Goal: Check status: Check status

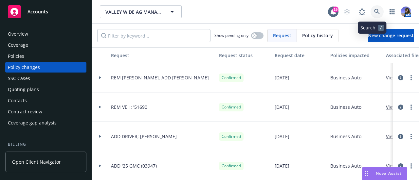
click at [370, 9] on link at bounding box center [376, 11] width 13 height 13
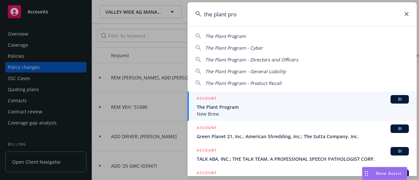
type input "the plant pro"
click at [233, 100] on div "ACCOUNT BI" at bounding box center [303, 99] width 212 height 9
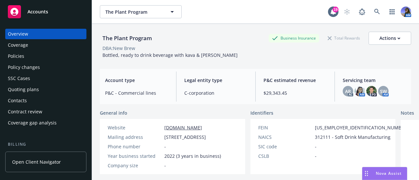
click at [31, 60] on div "Policies" at bounding box center [46, 56] width 76 height 10
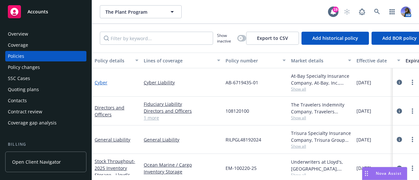
click at [99, 83] on link "Cyber" at bounding box center [101, 82] width 13 height 6
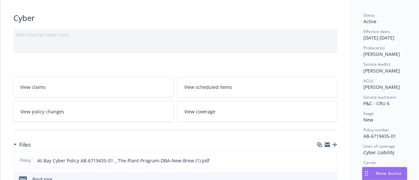
scroll to position [80, 0]
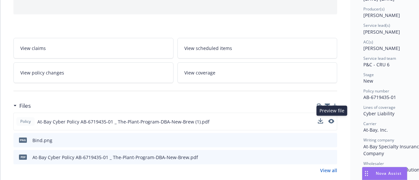
click at [334, 123] on button at bounding box center [331, 121] width 6 height 7
click at [331, 120] on icon "preview file" at bounding box center [330, 121] width 6 height 5
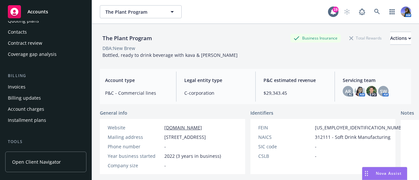
scroll to position [78, 0]
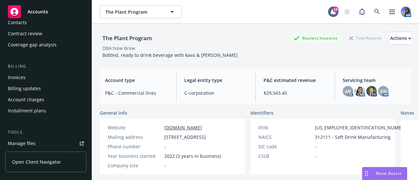
click at [25, 76] on div "Invoices" at bounding box center [17, 77] width 18 height 10
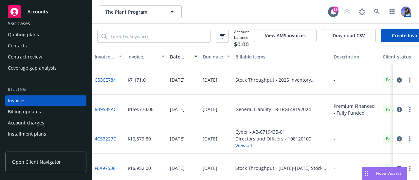
scroll to position [29, 0]
click at [110, 142] on link "4C53227D" at bounding box center [106, 138] width 22 height 7
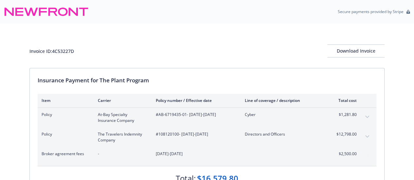
click at [366, 116] on icon "expand content" at bounding box center [367, 117] width 4 height 3
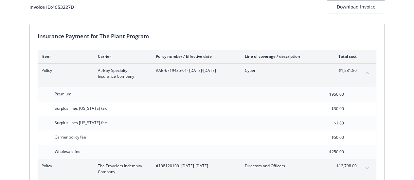
scroll to position [44, 0]
click at [10, 102] on div "Invoice ID: 4C53227D Download Invoice Insurance Payment for The Plant Program I…" at bounding box center [207, 126] width 414 height 295
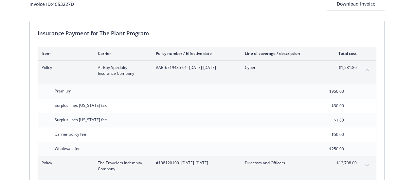
scroll to position [46, 0]
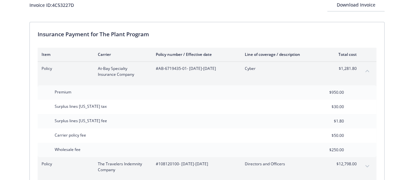
click at [367, 72] on button "collapse content" at bounding box center [367, 71] width 10 height 10
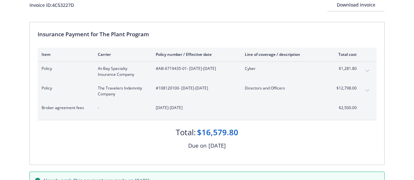
click at [366, 91] on icon "expand content" at bounding box center [367, 90] width 4 height 3
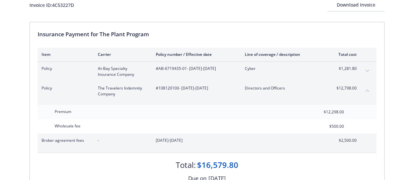
click at [350, 159] on div "Total: $16,579.80" at bounding box center [207, 162] width 339 height 18
